Goal: Check status: Check status

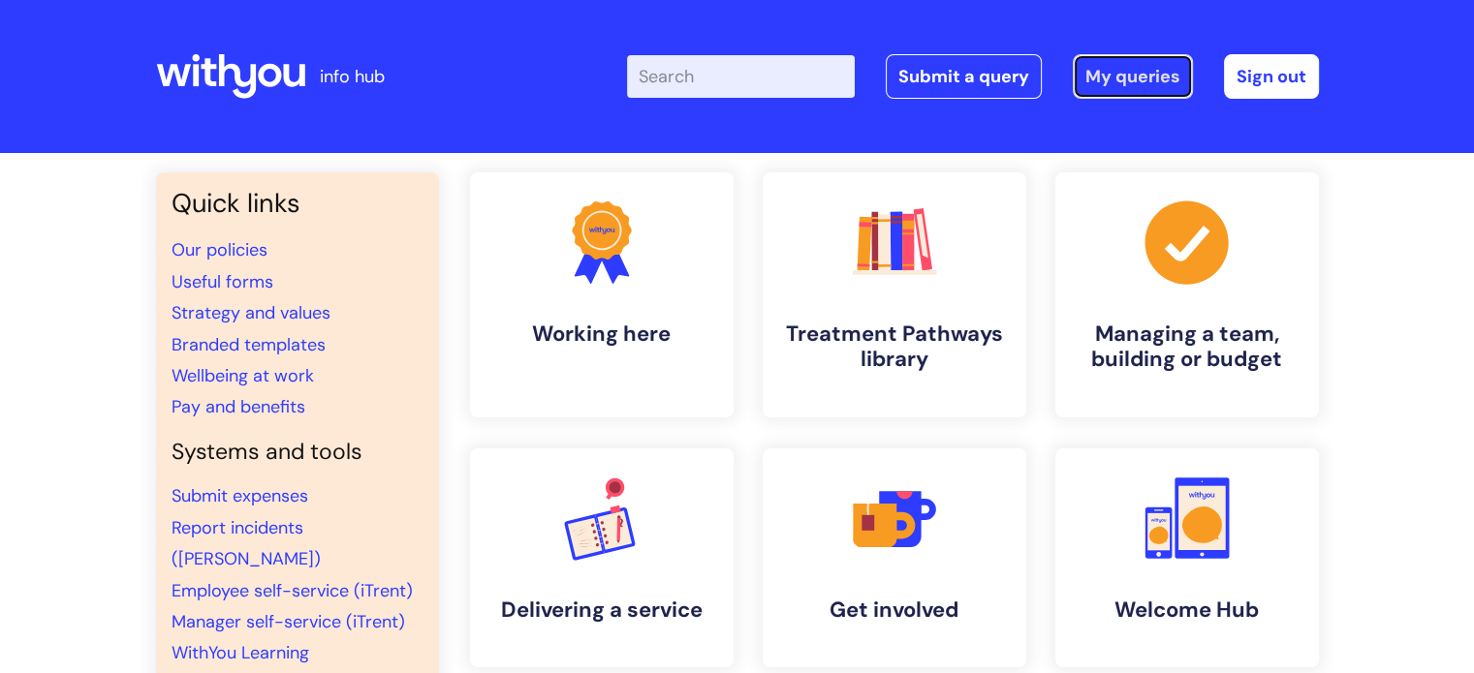
click at [1122, 73] on link "My queries" at bounding box center [1133, 76] width 120 height 45
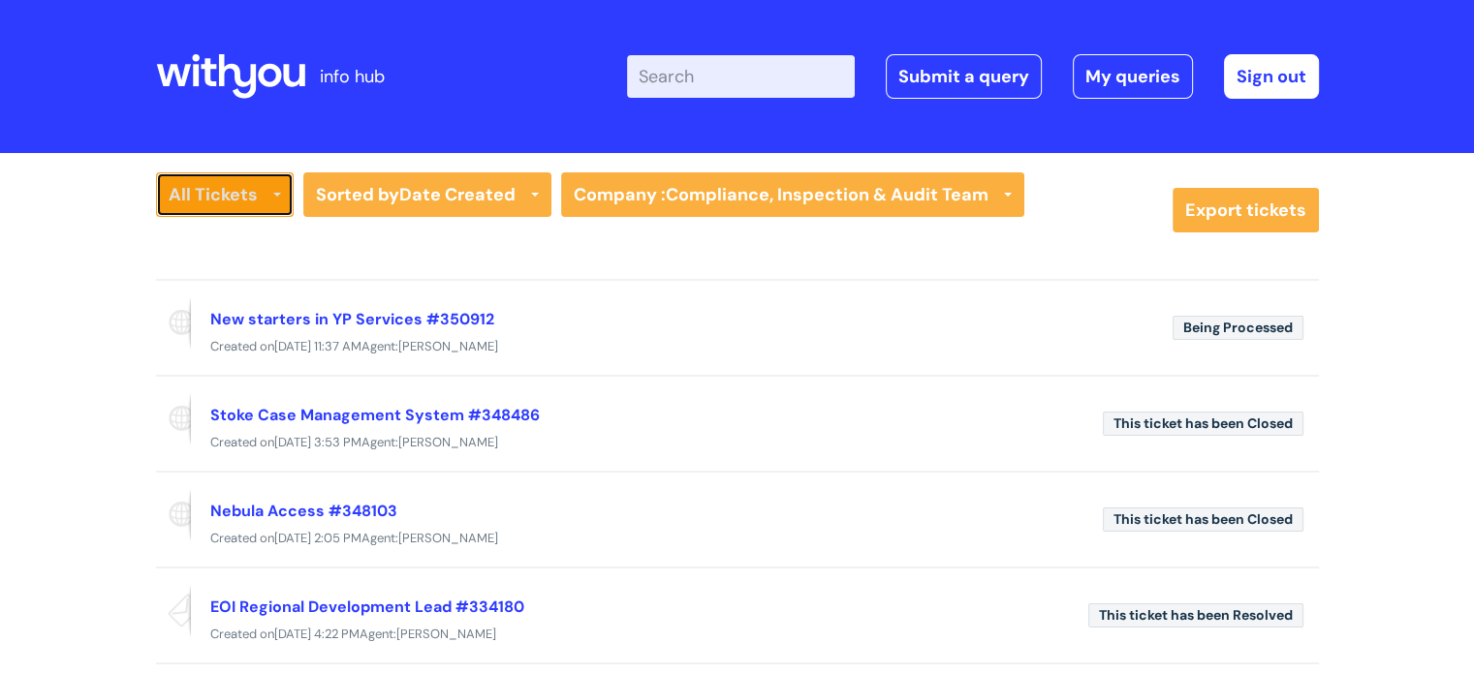
click at [279, 196] on icon at bounding box center [277, 197] width 8 height 8
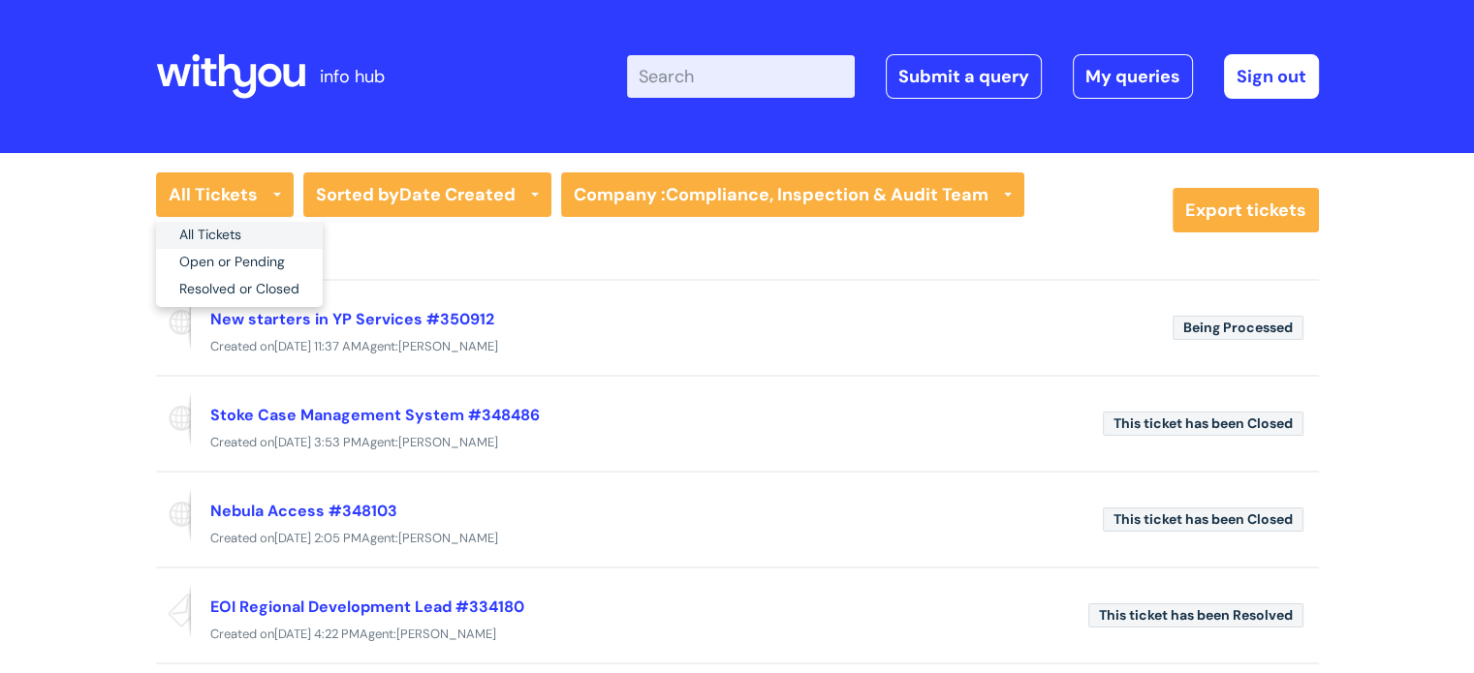
click at [253, 227] on link "All Tickets" at bounding box center [239, 235] width 167 height 27
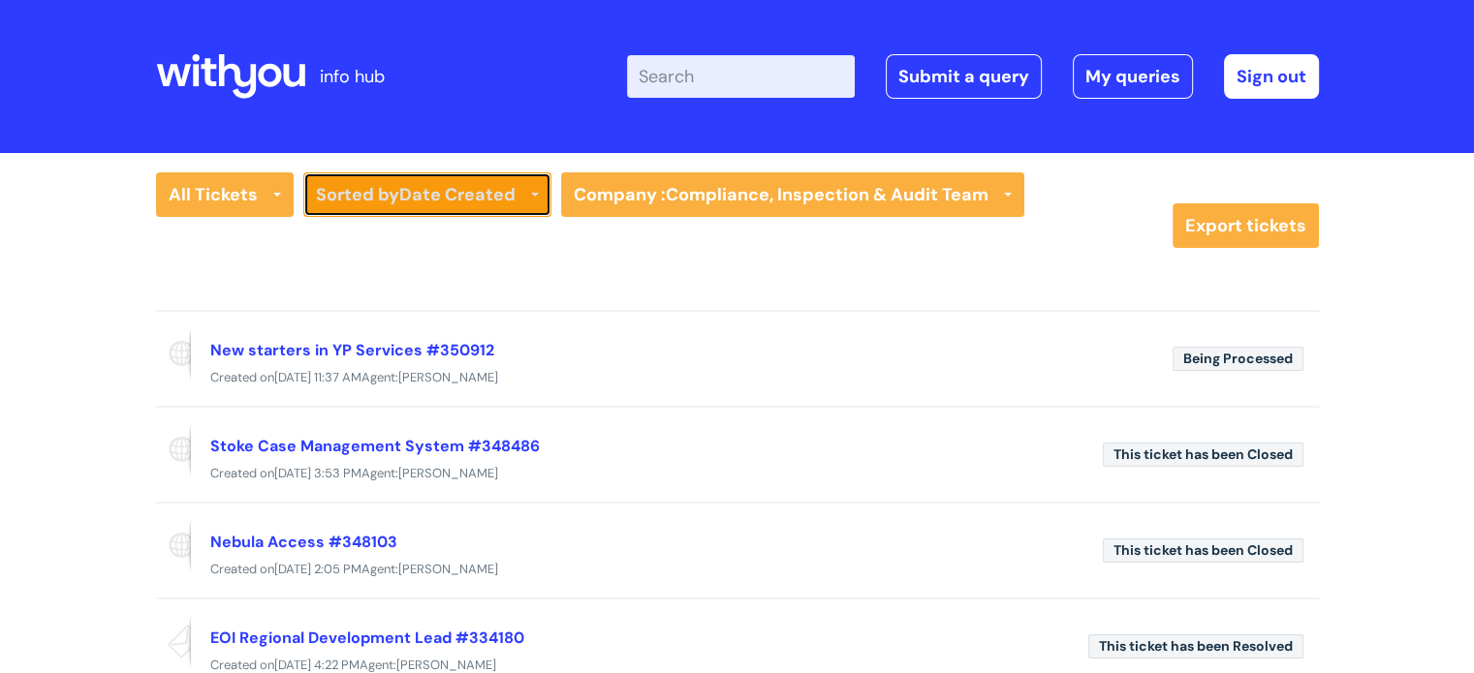
click at [537, 204] on link "Sorted by Date Created" at bounding box center [427, 194] width 248 height 45
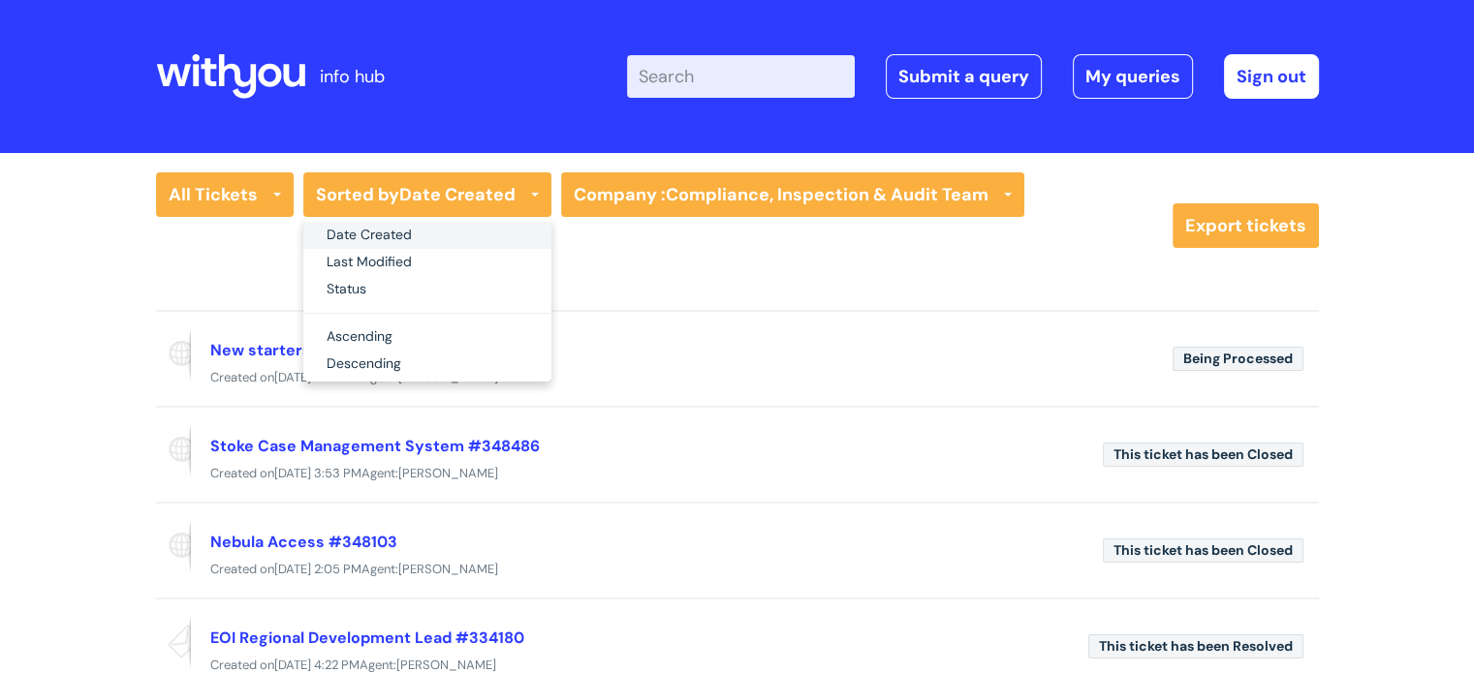
click at [491, 233] on link "Date Created" at bounding box center [427, 235] width 248 height 27
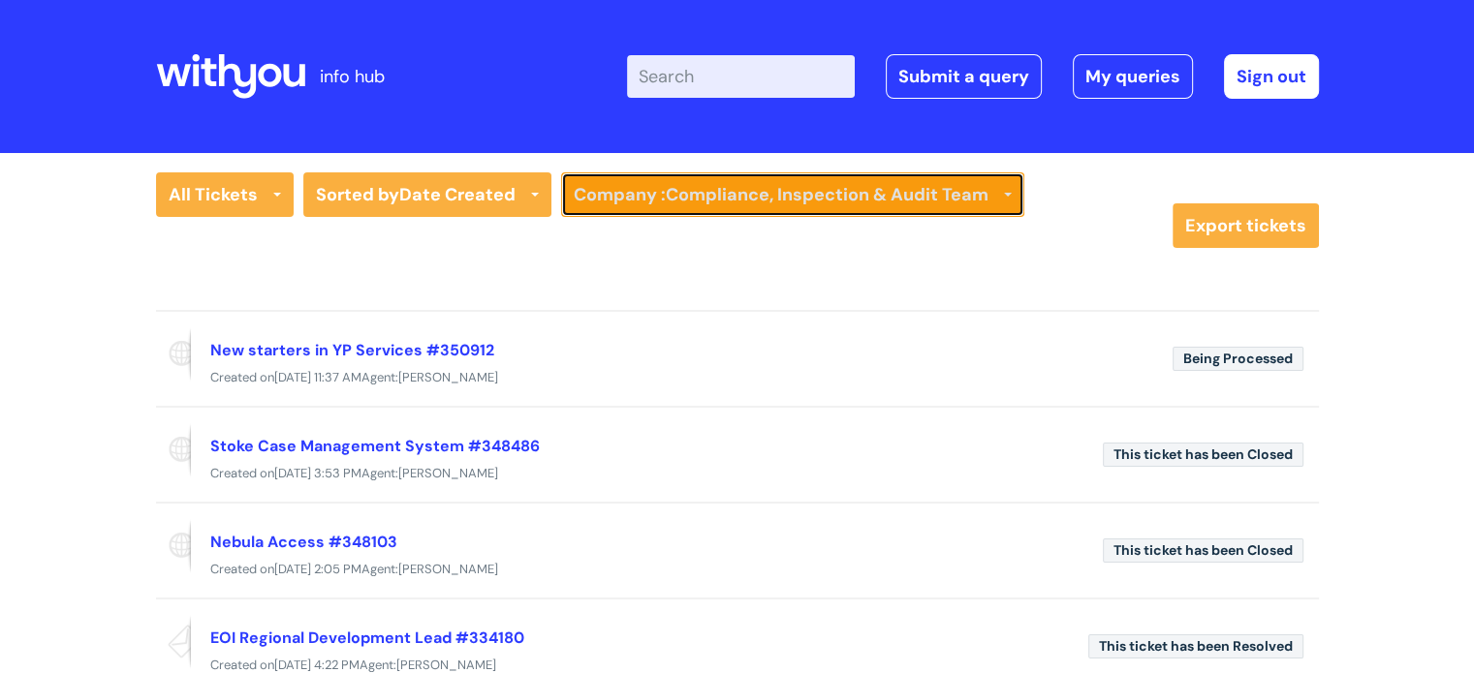
click at [944, 197] on strong "Compliance, Inspection & Audit Team" at bounding box center [827, 194] width 323 height 23
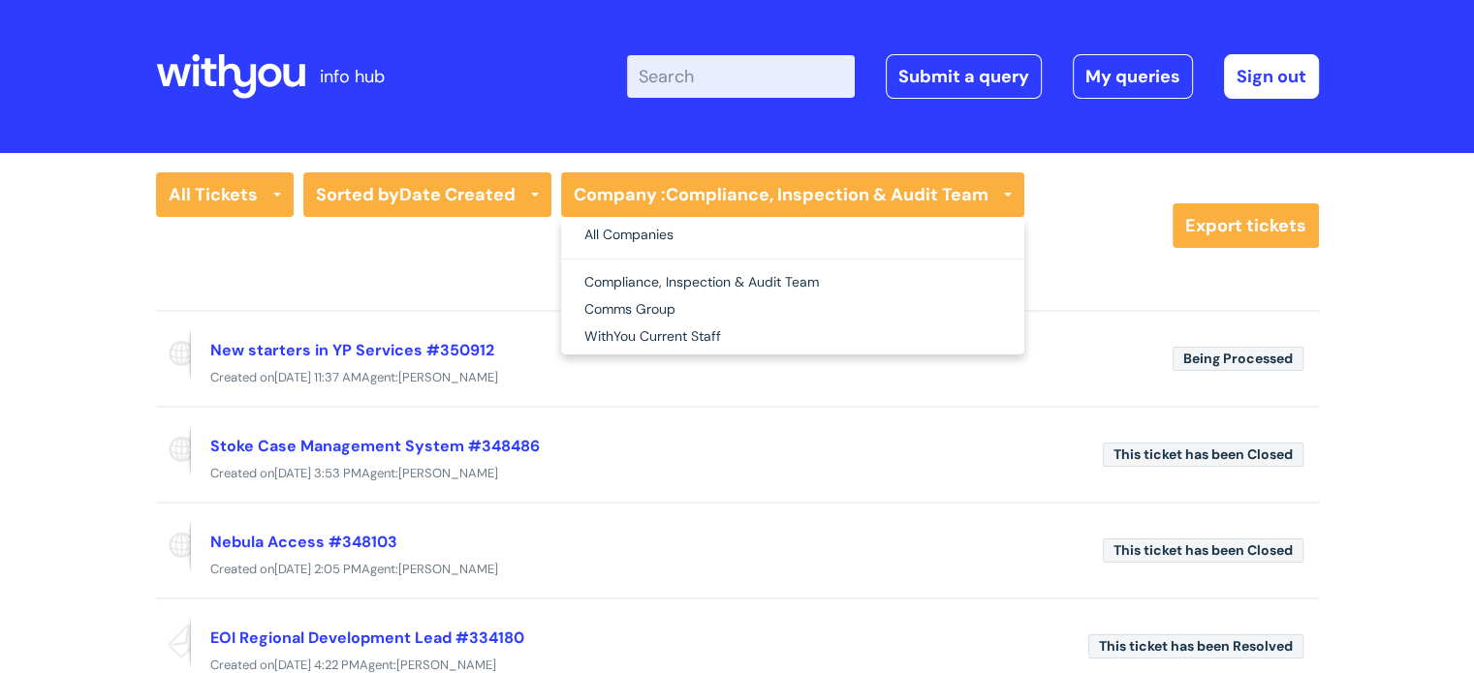
click at [1063, 221] on div "All Tickets All Tickets Open or Pending Resolved or Closed Date Created Last Mo…" at bounding box center [659, 210] width 1007 height 76
